Goal: Information Seeking & Learning: Learn about a topic

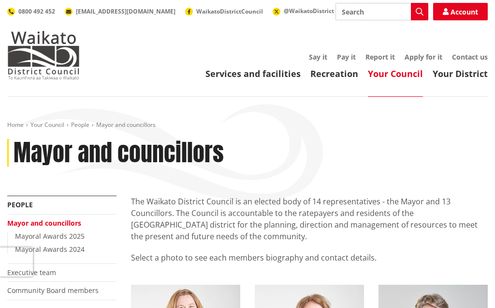
click at [370, 8] on input "Search" at bounding box center [382, 11] width 93 height 17
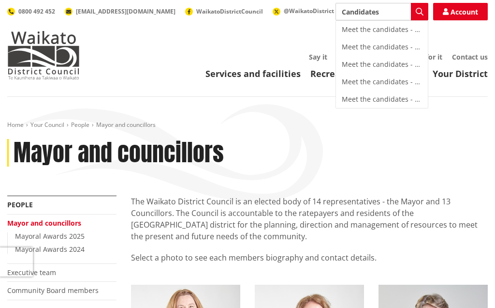
click at [375, 24] on div "Meet the candidates - Raglan" at bounding box center [382, 29] width 92 height 17
type input "Meet the candidates - Raglan"
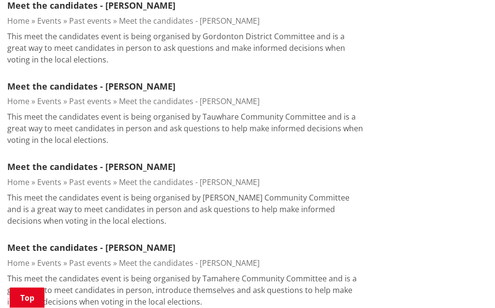
scroll to position [634, 0]
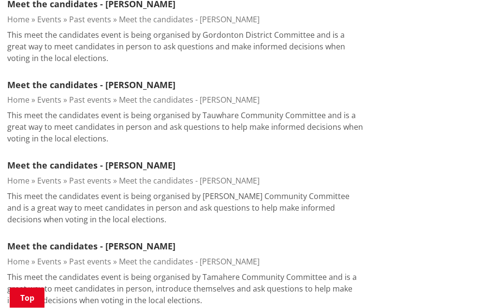
click at [48, 168] on link "Meet the candidates - [PERSON_NAME]" at bounding box center [91, 166] width 168 height 12
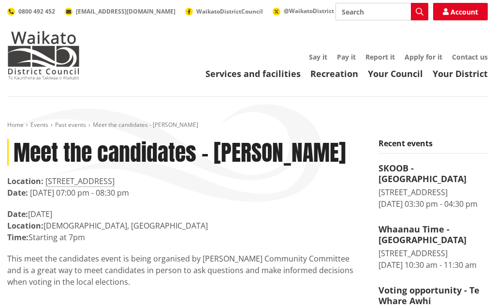
click at [373, 16] on input "Search" at bounding box center [382, 11] width 93 height 17
type input "Candidates 2025 Election"
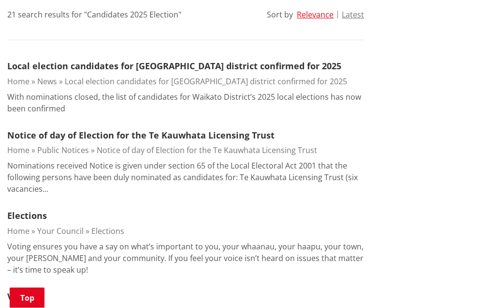
scroll to position [262, 0]
click at [98, 71] on link "Local election candidates for Waikato district confirmed for 2025" at bounding box center [174, 66] width 334 height 12
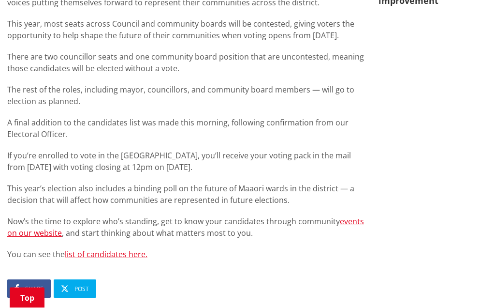
scroll to position [546, 0]
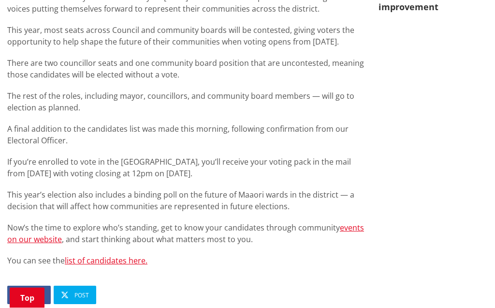
click at [111, 255] on link "list of candidates here." at bounding box center [106, 260] width 83 height 11
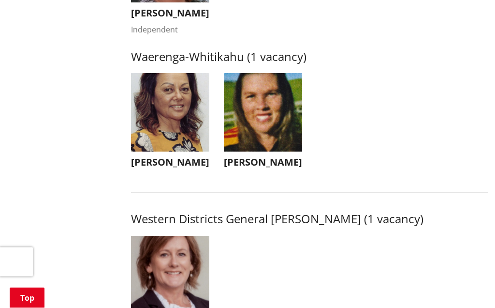
scroll to position [1842, 0]
click at [264, 133] on img "button" at bounding box center [263, 112] width 78 height 78
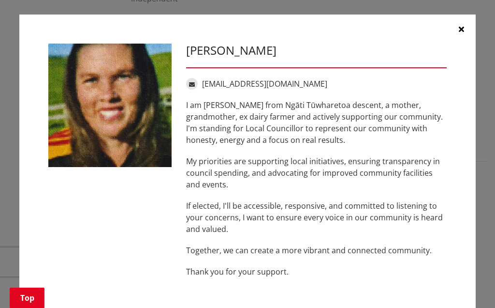
scroll to position [1869, 0]
click at [467, 35] on button "button" at bounding box center [461, 29] width 29 height 29
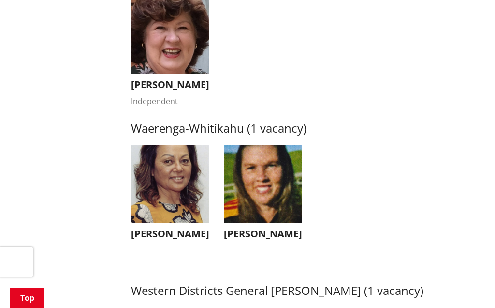
scroll to position [1760, 0]
